Goal: Task Accomplishment & Management: Manage account settings

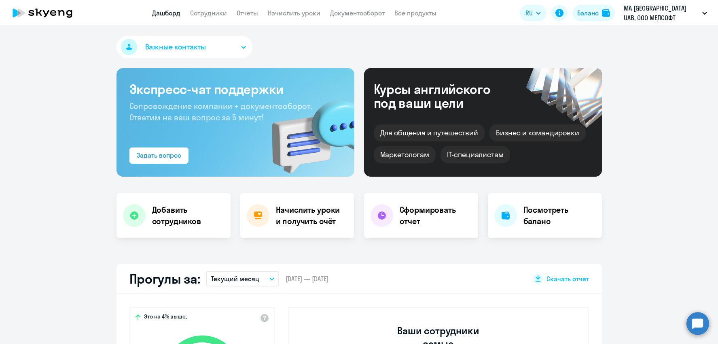
select select "30"
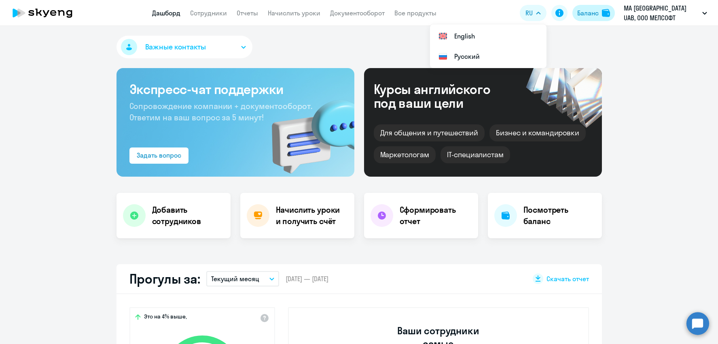
click at [598, 17] on div "Баланс" at bounding box center [587, 13] width 21 height 10
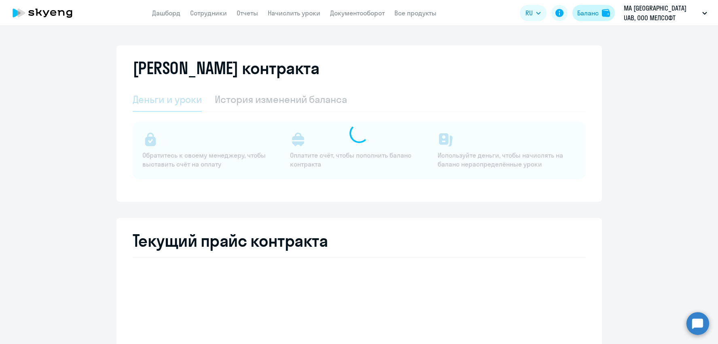
select select "english_adult_not_native_speaker"
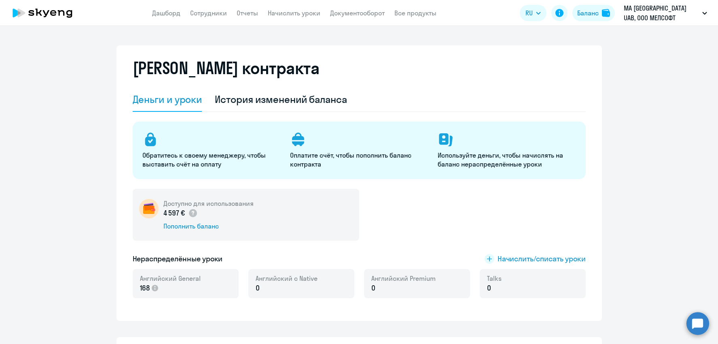
click at [65, 11] on icon at bounding box center [42, 13] width 71 height 20
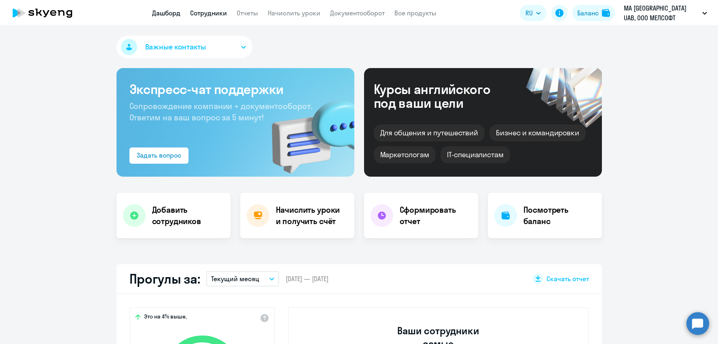
click at [205, 13] on link "Сотрудники" at bounding box center [208, 13] width 37 height 8
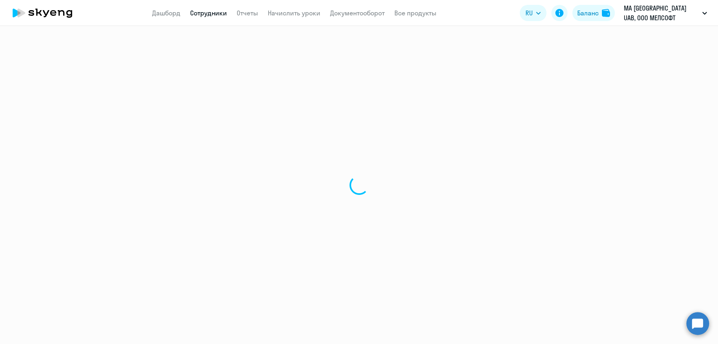
select select "30"
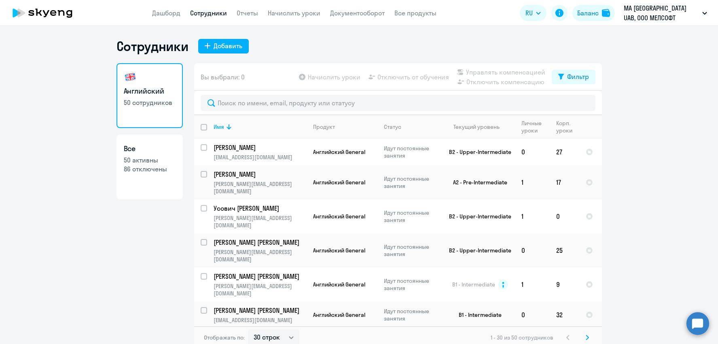
click at [148, 159] on p "50 активны" at bounding box center [150, 159] width 52 height 9
select select "30"
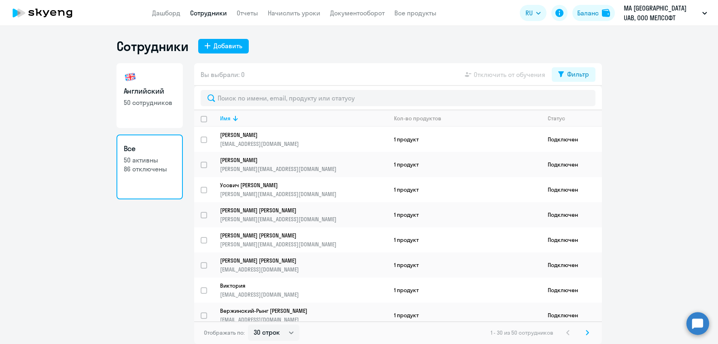
click at [141, 96] on link "Английский 50 сотрудников" at bounding box center [150, 95] width 66 height 65
select select "30"
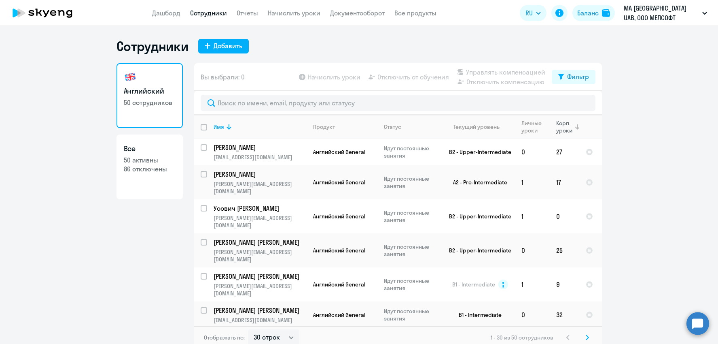
click at [565, 125] on div "Корп. уроки" at bounding box center [564, 126] width 17 height 15
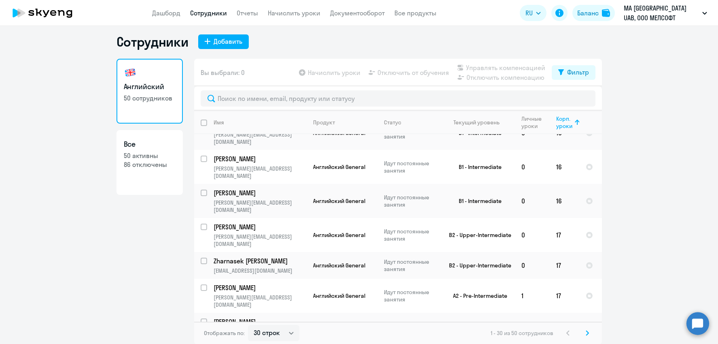
scroll to position [629, 0]
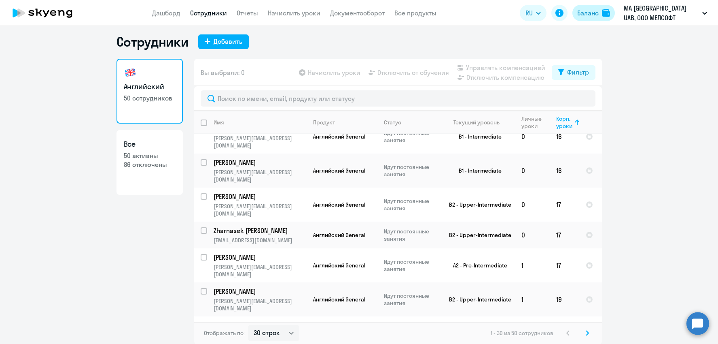
click at [593, 15] on div "Баланс" at bounding box center [587, 13] width 21 height 10
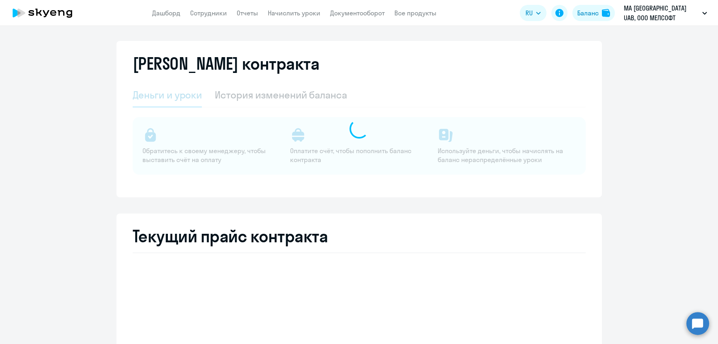
select select "english_adult_not_native_speaker"
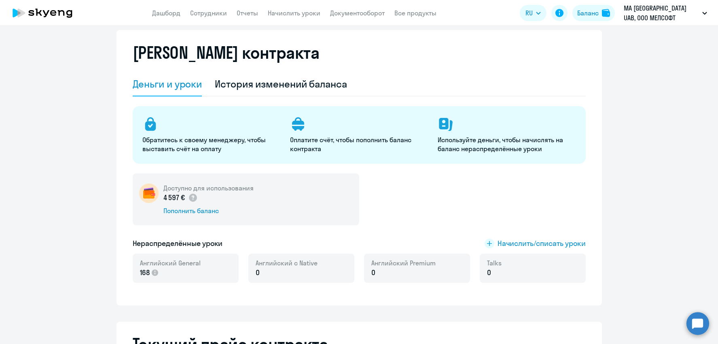
scroll to position [16, 0]
click at [524, 240] on span "Начислить/списать уроки" at bounding box center [542, 243] width 88 height 11
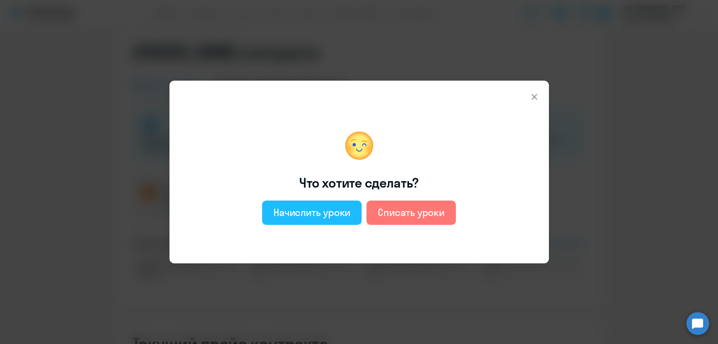
click at [326, 212] on div "Начислить уроки" at bounding box center [312, 212] width 77 height 13
select select "english_adult_not_native_speaker"
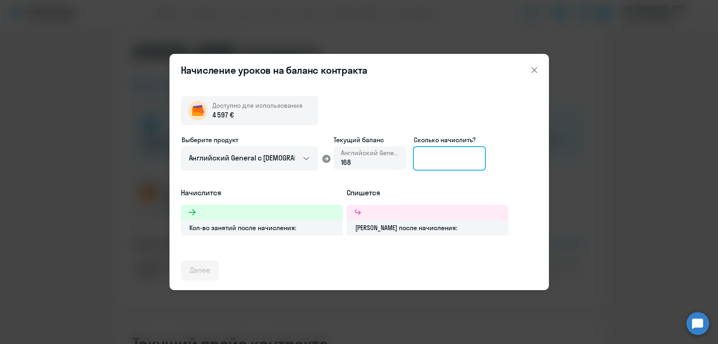
click at [430, 157] on input at bounding box center [449, 158] width 73 height 24
type input "1"
type input "2"
type input "9"
type input "1"
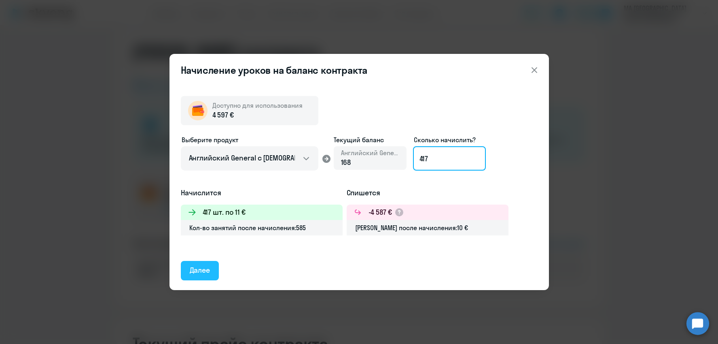
type input "417"
click at [204, 270] on div "Далее" at bounding box center [200, 270] width 21 height 11
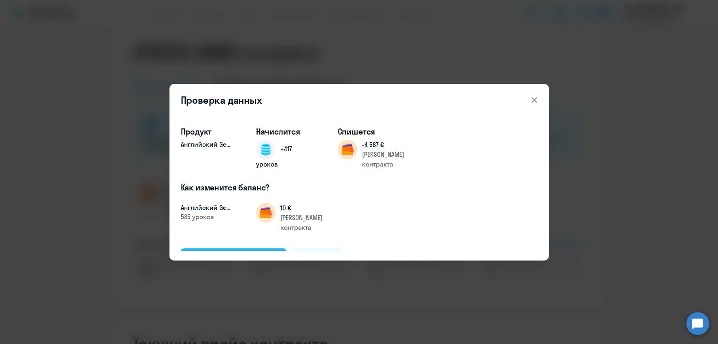
click at [248, 252] on div "Подтвердить и начислить" at bounding box center [234, 257] width 88 height 11
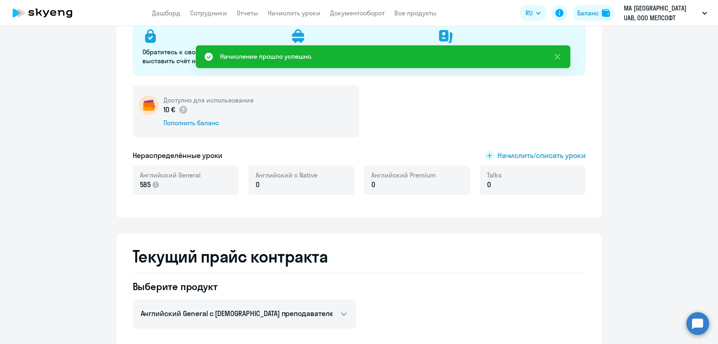
scroll to position [0, 0]
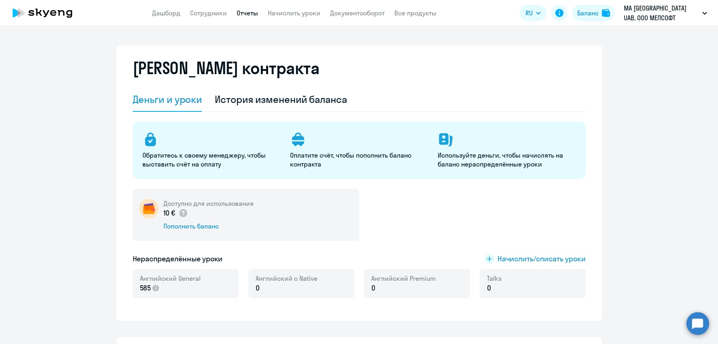
click at [246, 13] on link "Отчеты" at bounding box center [247, 13] width 21 height 8
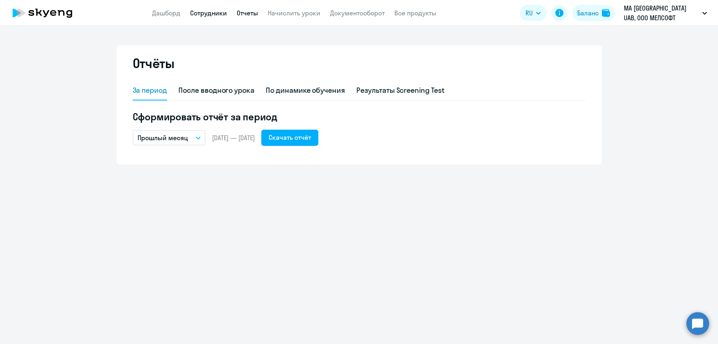
click at [215, 13] on link "Сотрудники" at bounding box center [208, 13] width 37 height 8
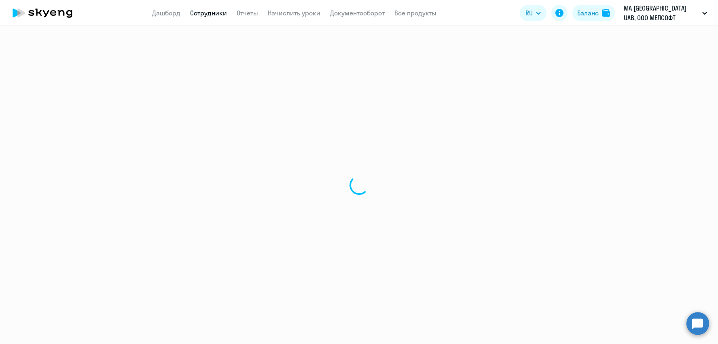
select select "30"
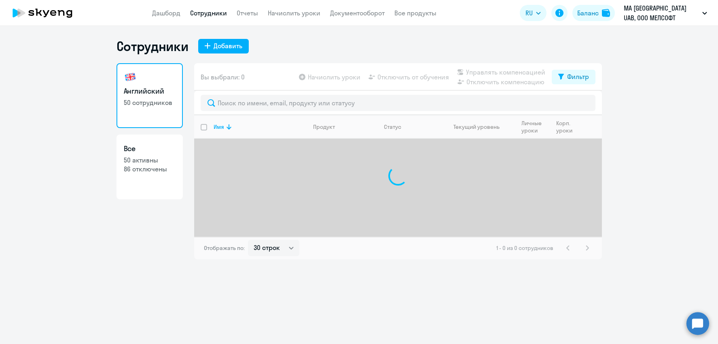
click at [287, 20] on app-header "Дашборд Сотрудники Отчеты Начислить уроки Документооборот Все продукты Дашборд …" at bounding box center [359, 13] width 718 height 26
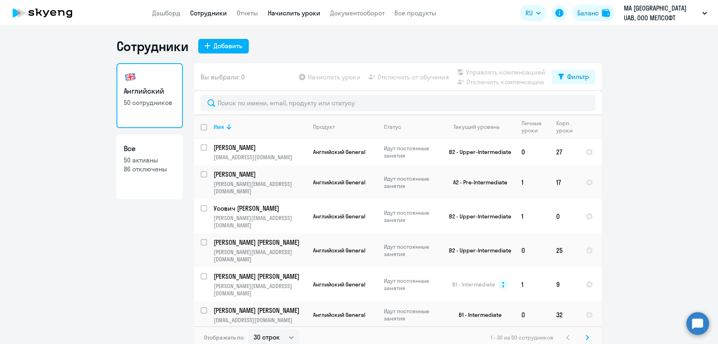
click at [292, 10] on link "Начислить уроки" at bounding box center [294, 13] width 53 height 8
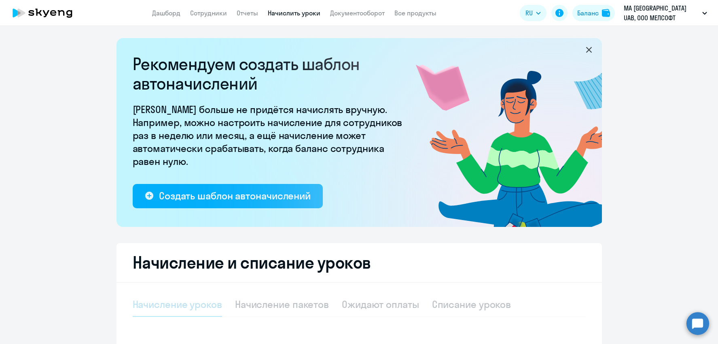
select select "10"
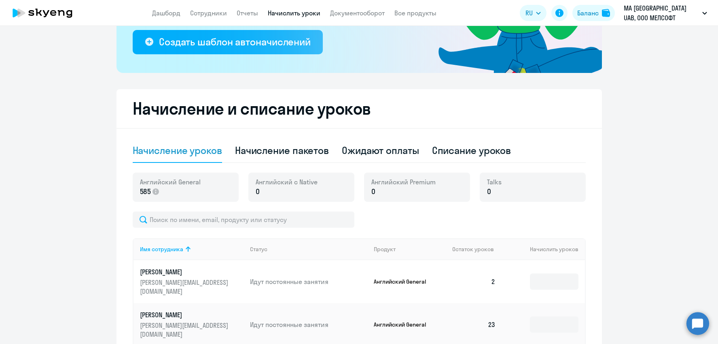
scroll to position [195, 0]
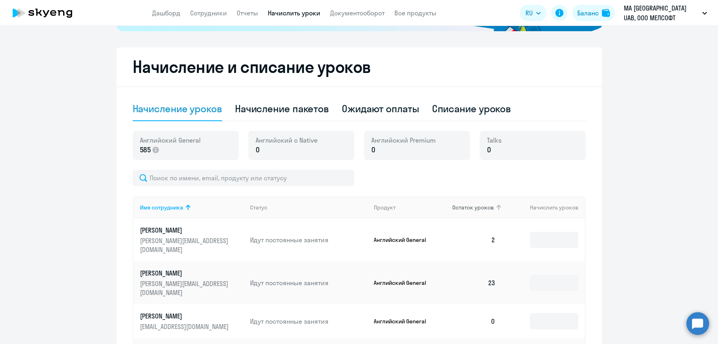
click at [472, 207] on span "Остаток уроков" at bounding box center [473, 207] width 42 height 7
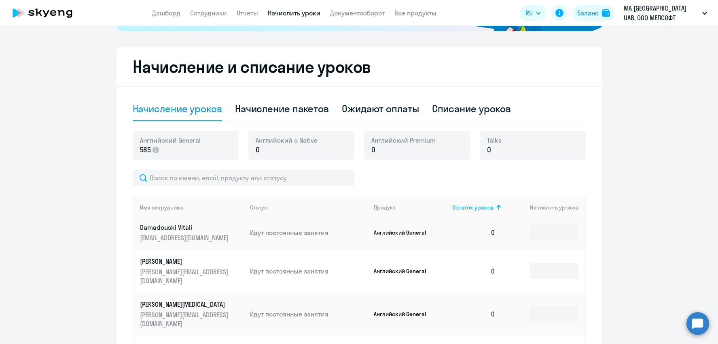
scroll to position [0, 0]
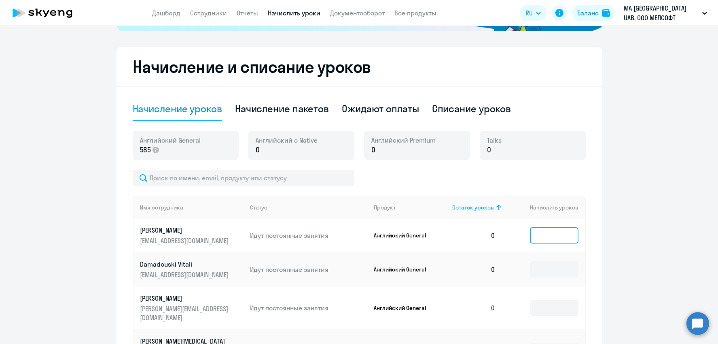
click at [552, 235] on input at bounding box center [554, 235] width 49 height 16
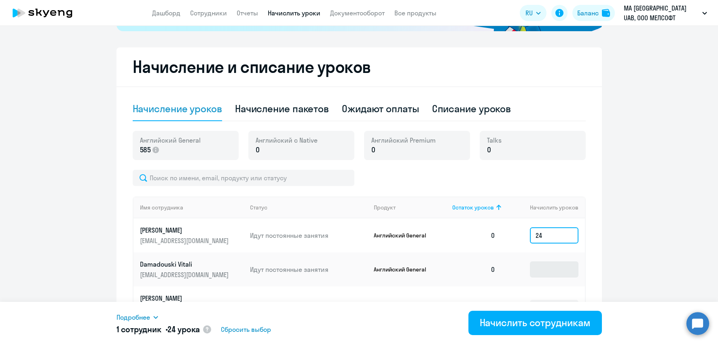
type input "24"
click at [555, 271] on input at bounding box center [554, 269] width 49 height 16
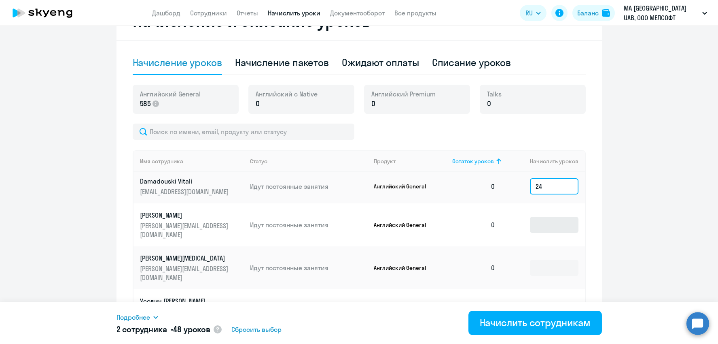
scroll to position [250, 0]
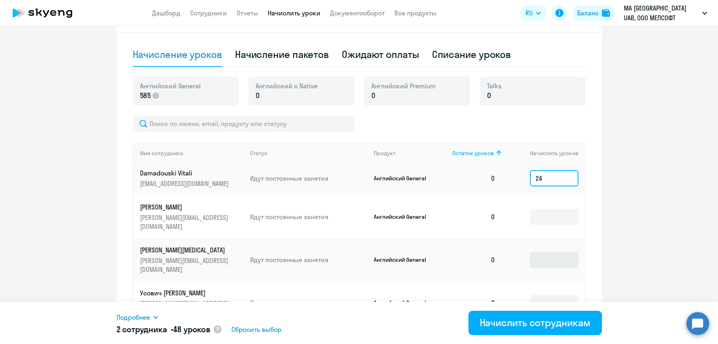
type input "24"
click at [552, 254] on input at bounding box center [554, 259] width 49 height 16
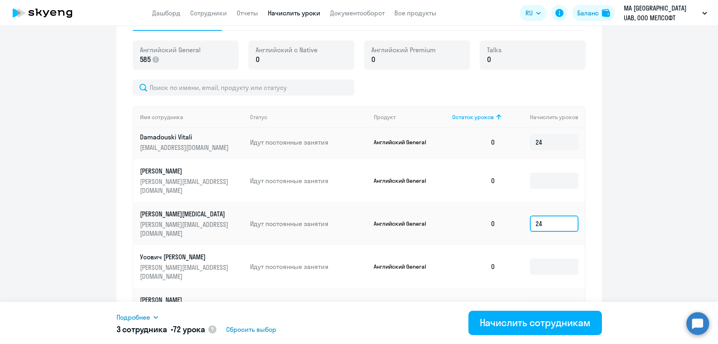
scroll to position [290, 0]
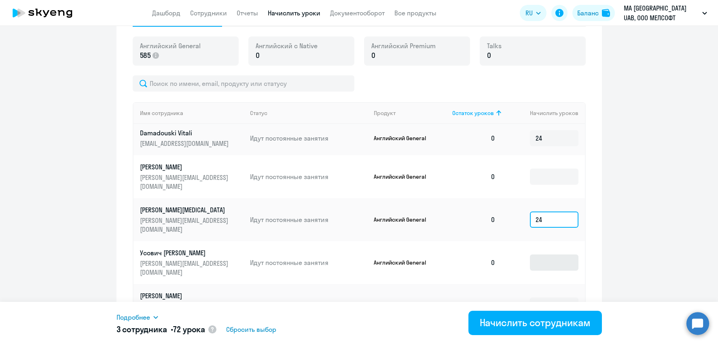
type input "24"
click at [542, 255] on input at bounding box center [554, 262] width 49 height 16
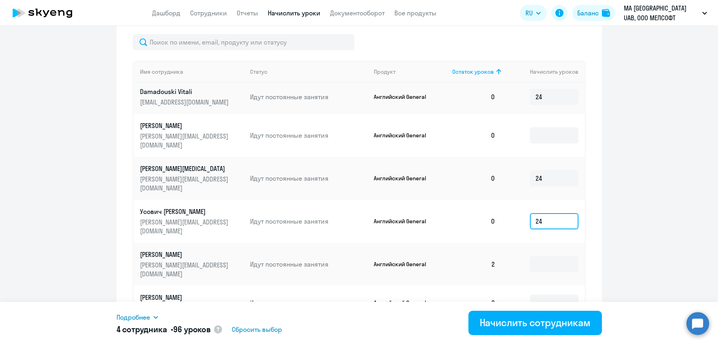
scroll to position [333, 0]
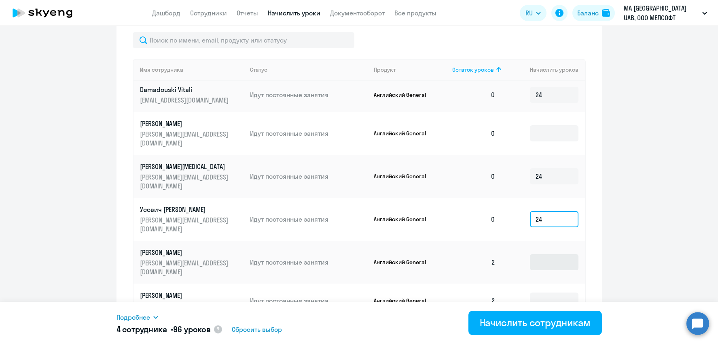
type input "24"
click at [545, 254] on input at bounding box center [554, 262] width 49 height 16
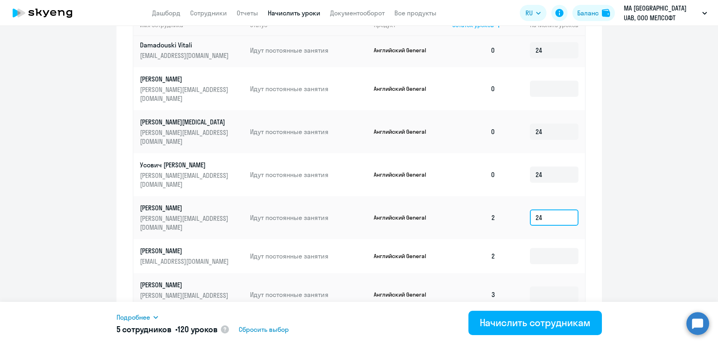
scroll to position [380, 0]
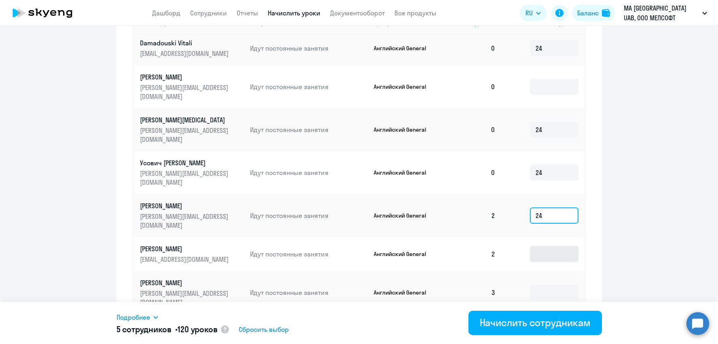
type input "24"
click at [547, 247] on input at bounding box center [554, 254] width 49 height 16
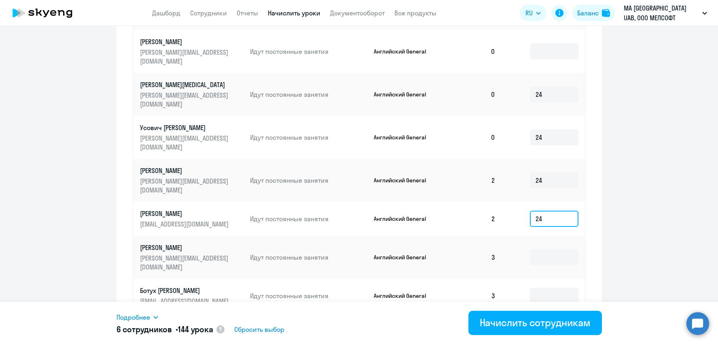
scroll to position [420, 0]
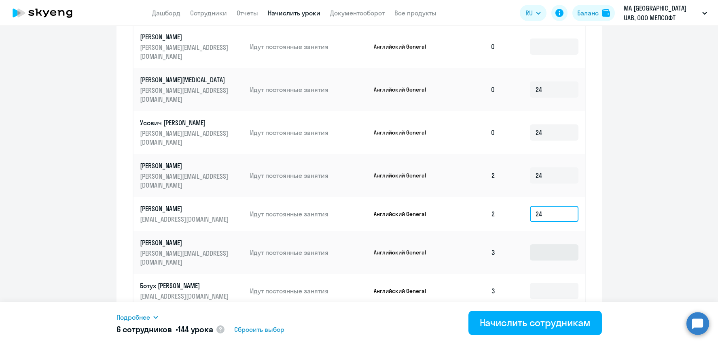
type input "24"
click at [547, 244] on input at bounding box center [554, 252] width 49 height 16
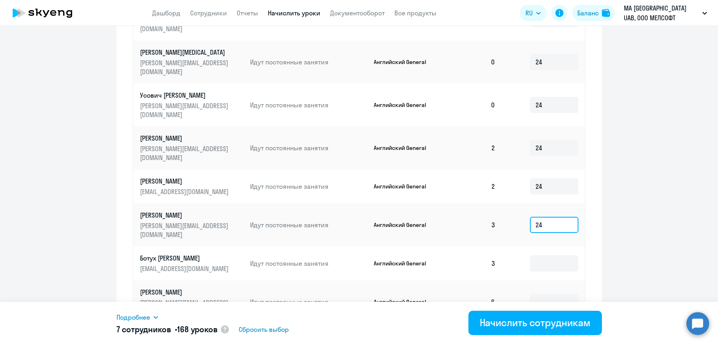
scroll to position [451, 0]
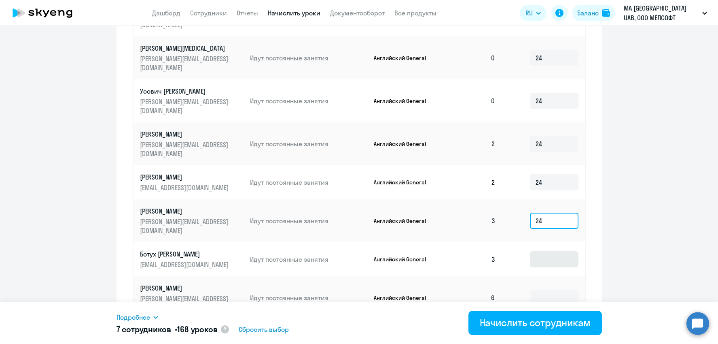
type input "24"
click at [540, 251] on input at bounding box center [554, 259] width 49 height 16
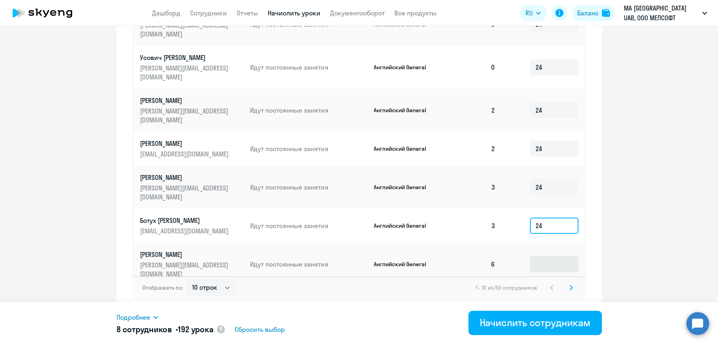
type input "24"
click at [539, 257] on input at bounding box center [554, 264] width 49 height 16
type input "24"
click at [572, 283] on svg-icon at bounding box center [571, 287] width 10 height 10
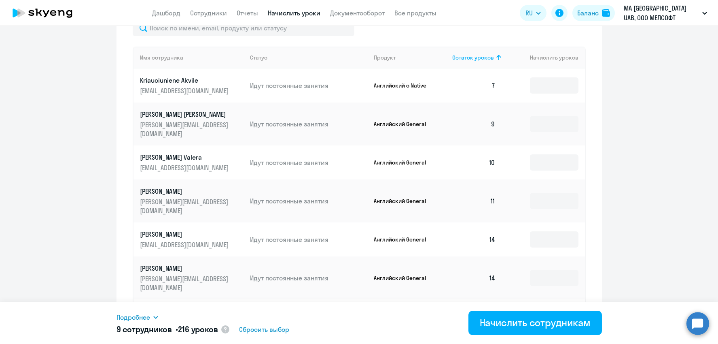
scroll to position [314, 0]
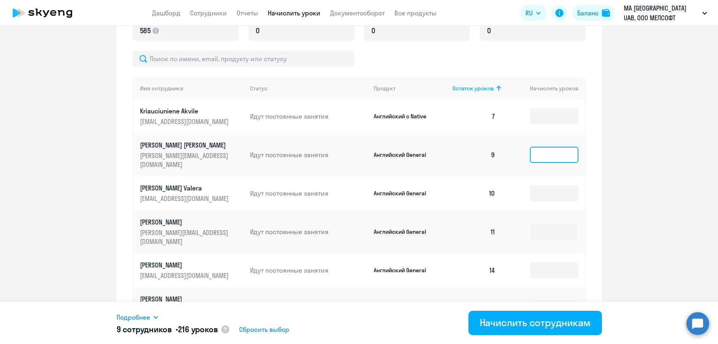
click at [559, 159] on input at bounding box center [554, 154] width 49 height 16
type input "24"
click at [553, 201] on input at bounding box center [554, 193] width 49 height 16
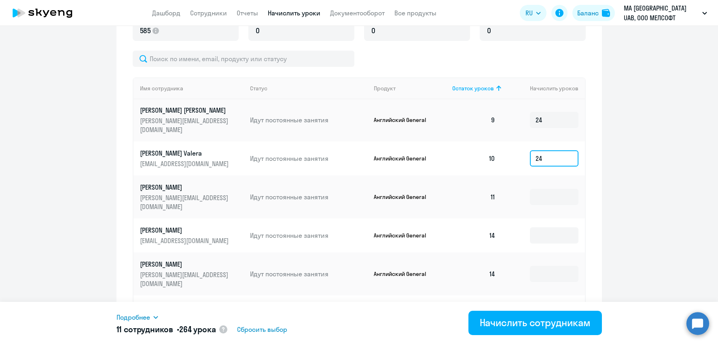
scroll to position [36, 0]
type input "24"
click at [549, 200] on input at bounding box center [554, 196] width 49 height 16
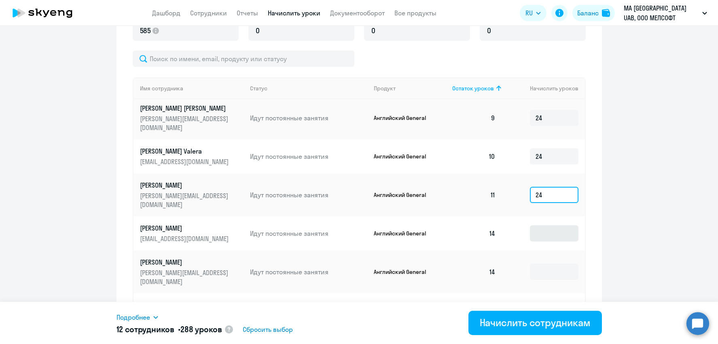
type input "24"
click at [545, 229] on input at bounding box center [554, 233] width 49 height 16
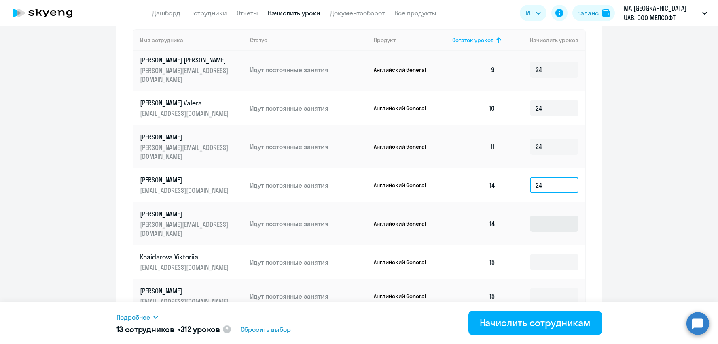
scroll to position [375, 0]
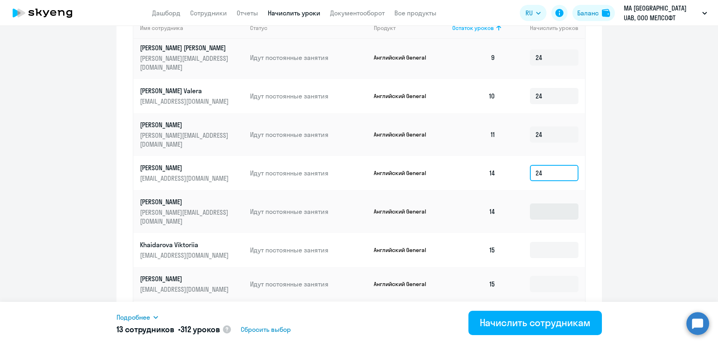
type input "24"
click at [550, 212] on input at bounding box center [554, 211] width 49 height 16
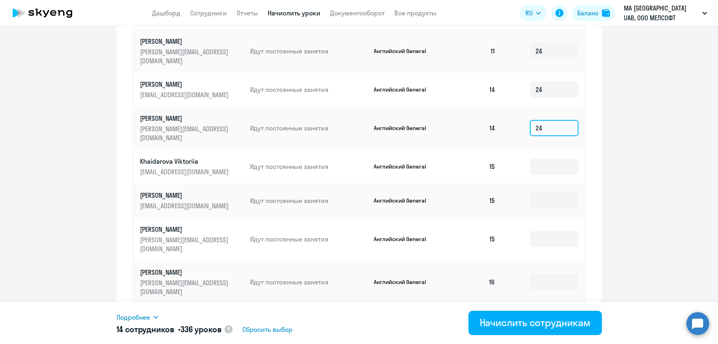
scroll to position [485, 0]
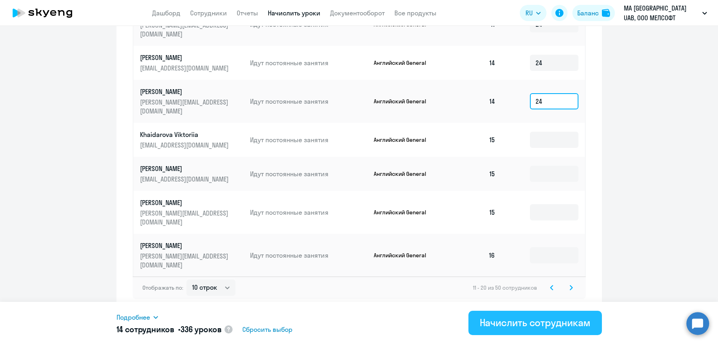
type input "24"
click at [526, 320] on div "Начислить сотрудникам" at bounding box center [535, 322] width 111 height 13
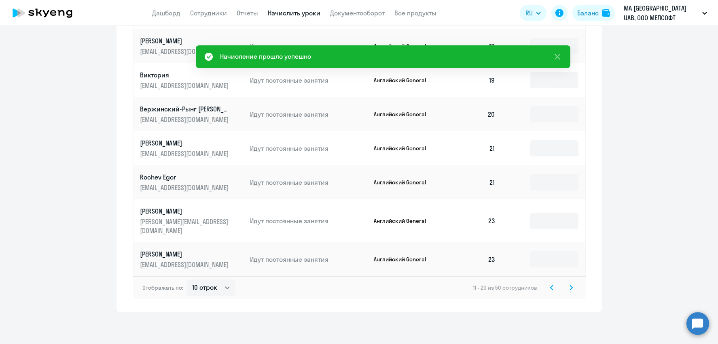
scroll to position [28, 0]
